Goal: Transaction & Acquisition: Obtain resource

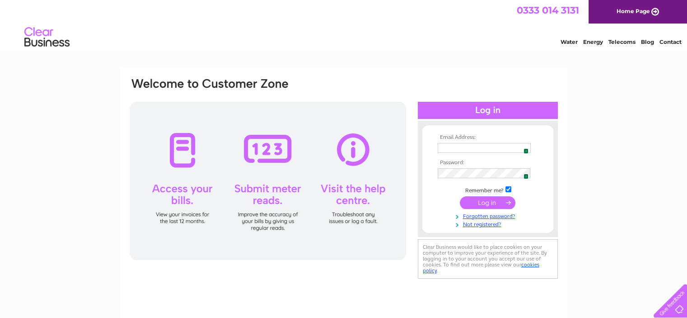
click at [526, 147] on img at bounding box center [523, 147] width 7 height 7
type input "[EMAIL_ADDRESS][DOMAIN_NAME]"
click at [493, 199] on input "submit" at bounding box center [488, 202] width 56 height 13
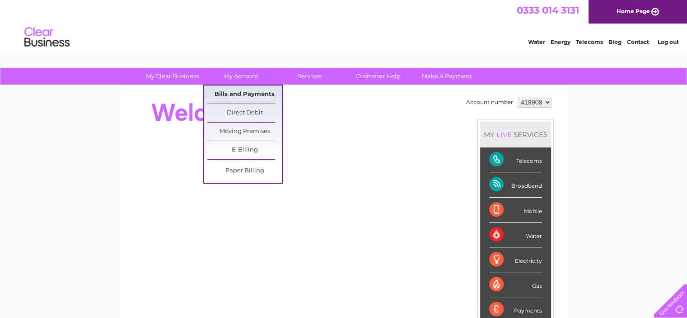
click at [244, 94] on link "Bills and Payments" at bounding box center [244, 94] width 75 height 18
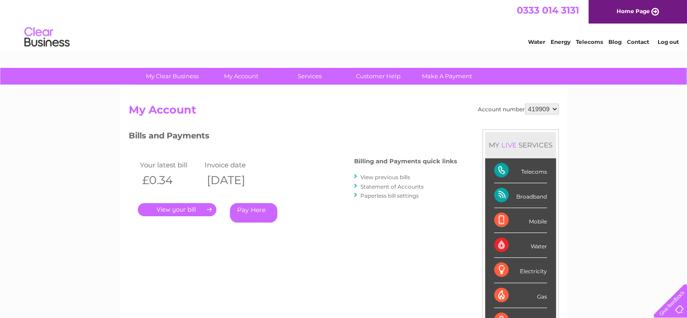
click at [177, 209] on link "." at bounding box center [177, 209] width 79 height 13
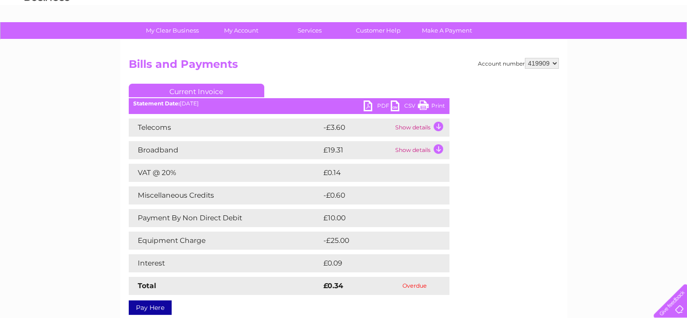
scroll to position [92, 0]
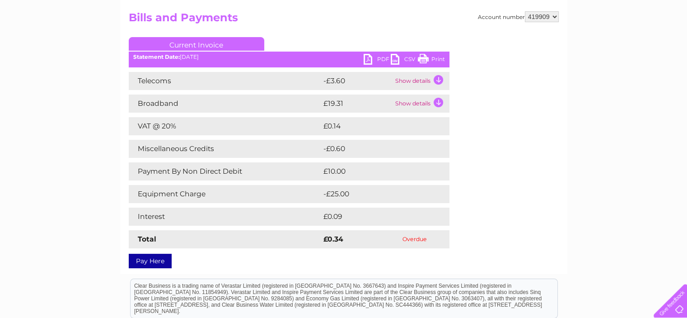
click at [382, 61] on link "PDF" at bounding box center [377, 60] width 27 height 13
